Goal: Check status: Check status

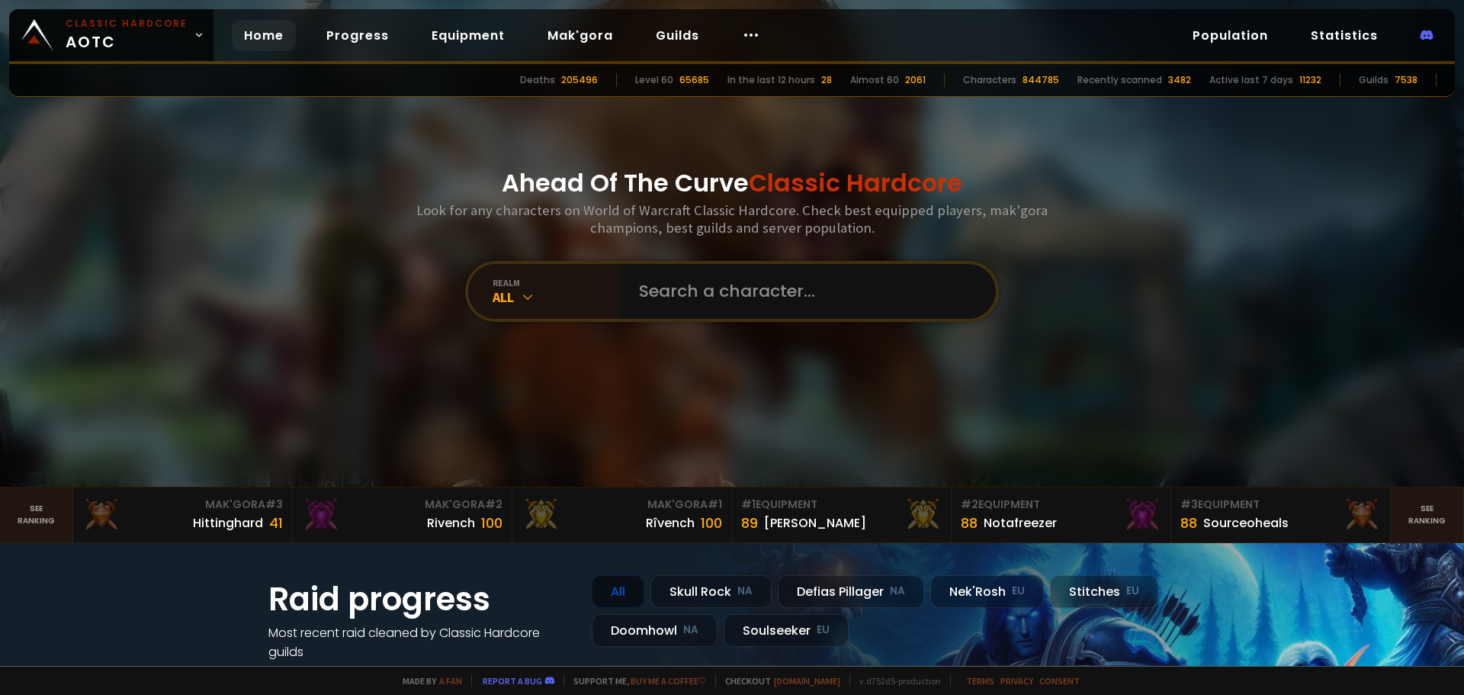
click at [772, 325] on div "Ahead Of The Curve Classic Hardcore Look for any characters on World of Warcraf…" at bounding box center [732, 243] width 919 height 487
click at [746, 303] on input "text" at bounding box center [804, 291] width 348 height 55
type input "tupacs"
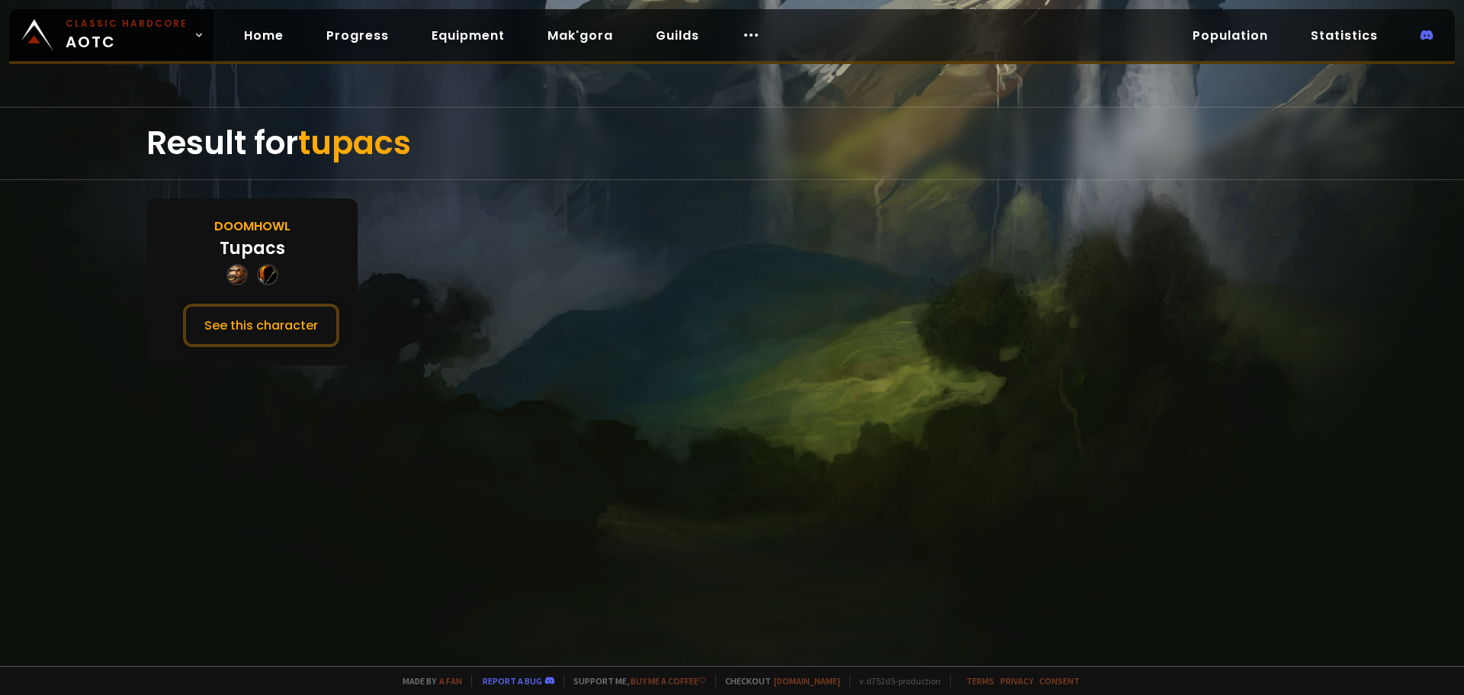
click at [270, 259] on div "Tupacs" at bounding box center [253, 248] width 66 height 25
click at [263, 306] on button "See this character" at bounding box center [261, 325] width 156 height 43
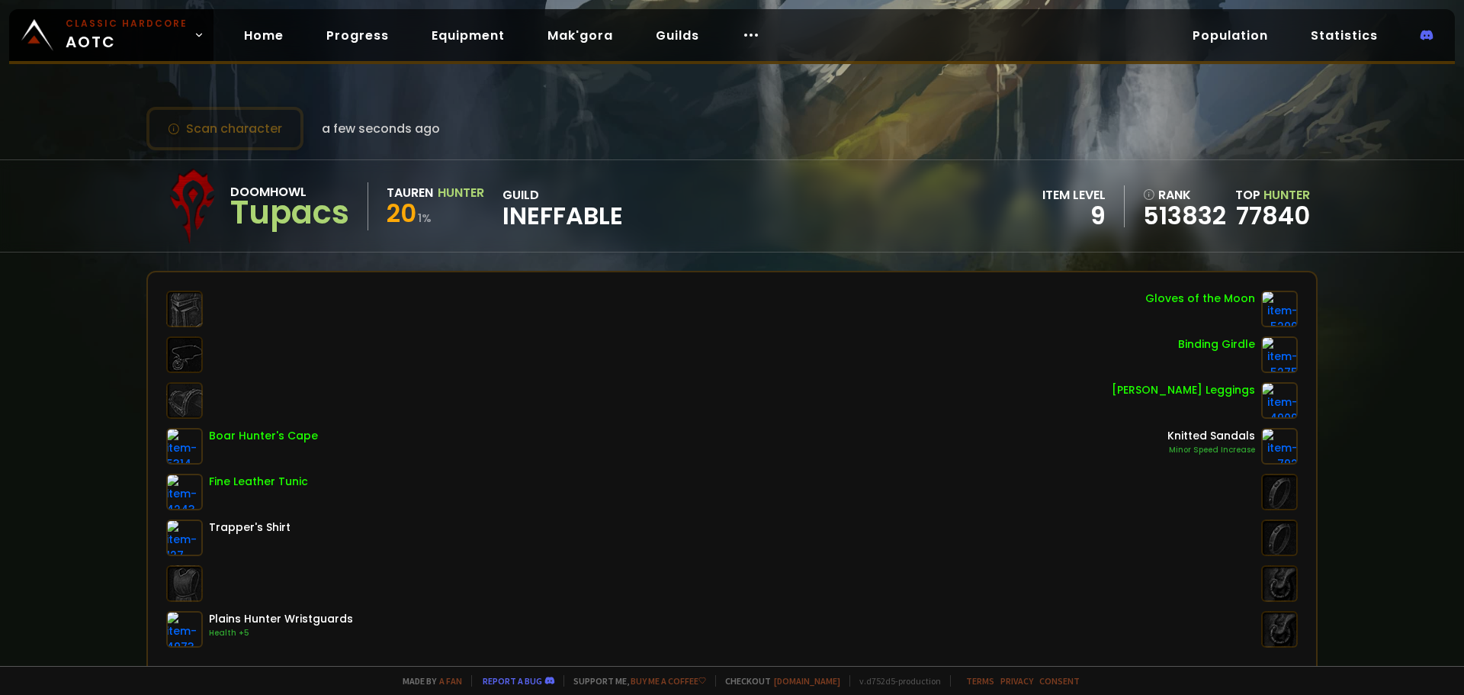
click at [204, 201] on div at bounding box center [192, 206] width 76 height 76
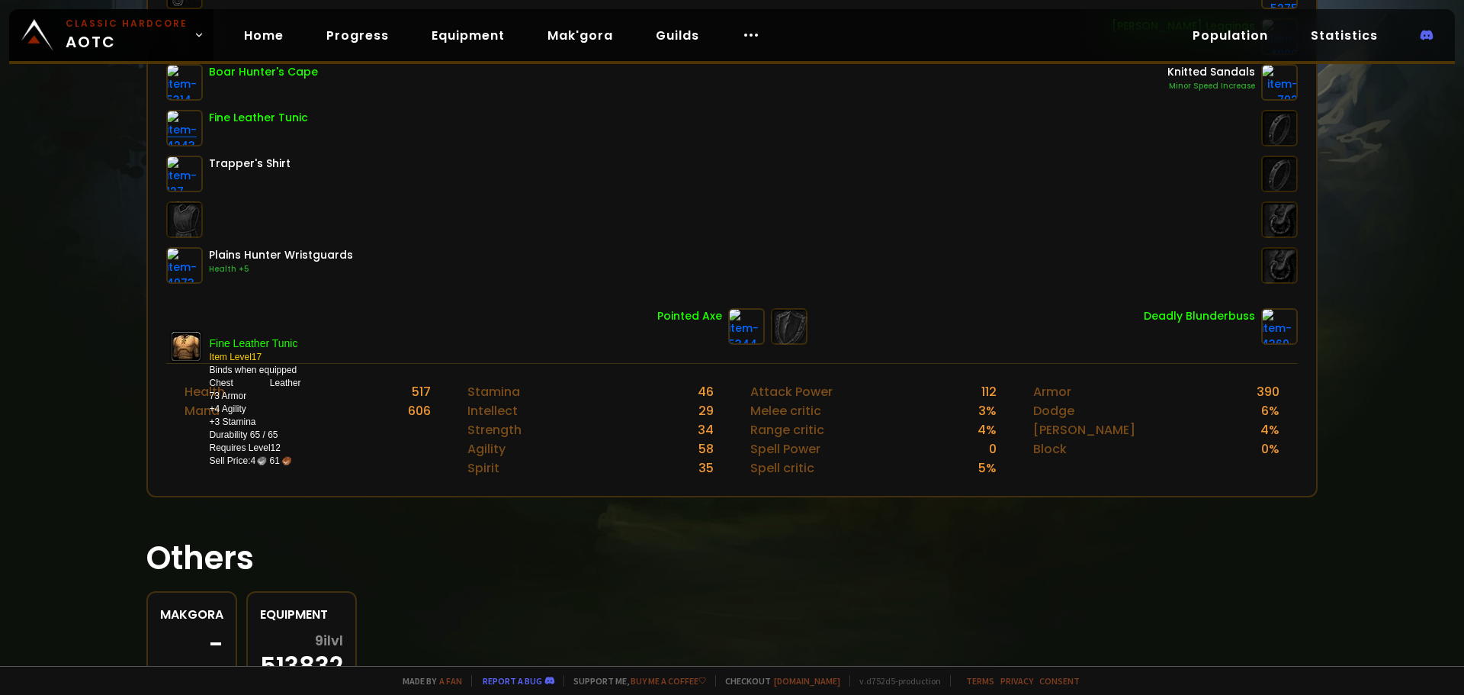
scroll to position [438, 0]
